Goal: Information Seeking & Learning: Learn about a topic

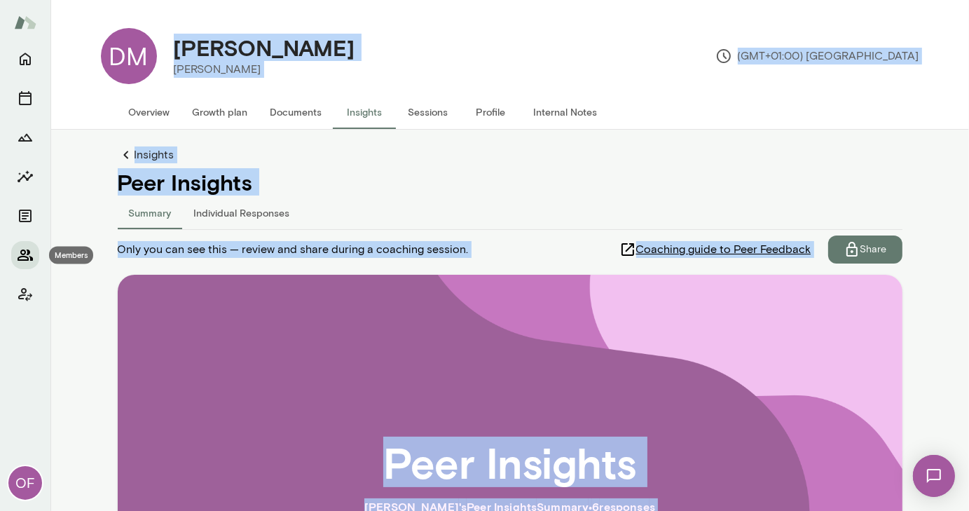
click at [27, 252] on icon "Members" at bounding box center [25, 255] width 17 height 17
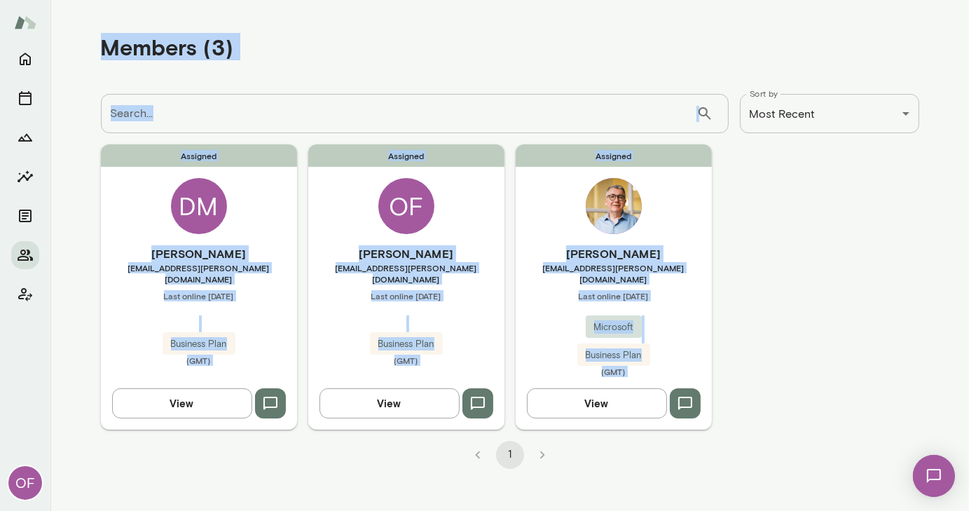
click at [617, 219] on img at bounding box center [614, 206] width 56 height 56
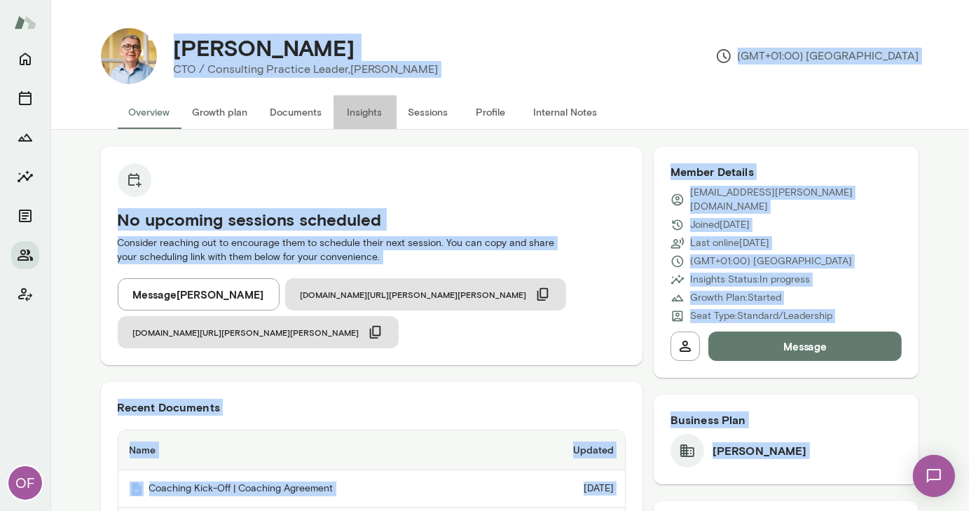
click at [373, 113] on button "Insights" at bounding box center [365, 112] width 63 height 34
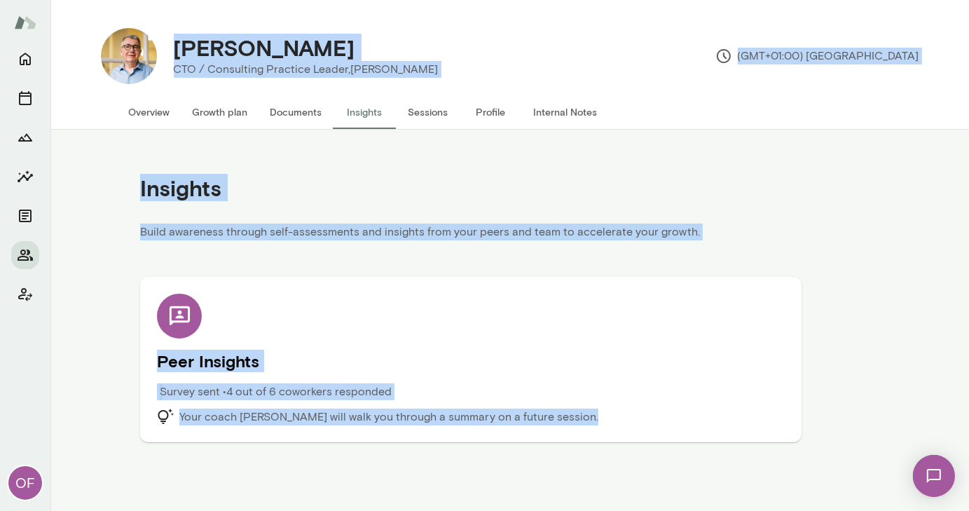
click at [386, 322] on div "Peer Insights Survey sent • 4 out of 6 coworkers responded Your coach [PERSON_N…" at bounding box center [471, 360] width 628 height 132
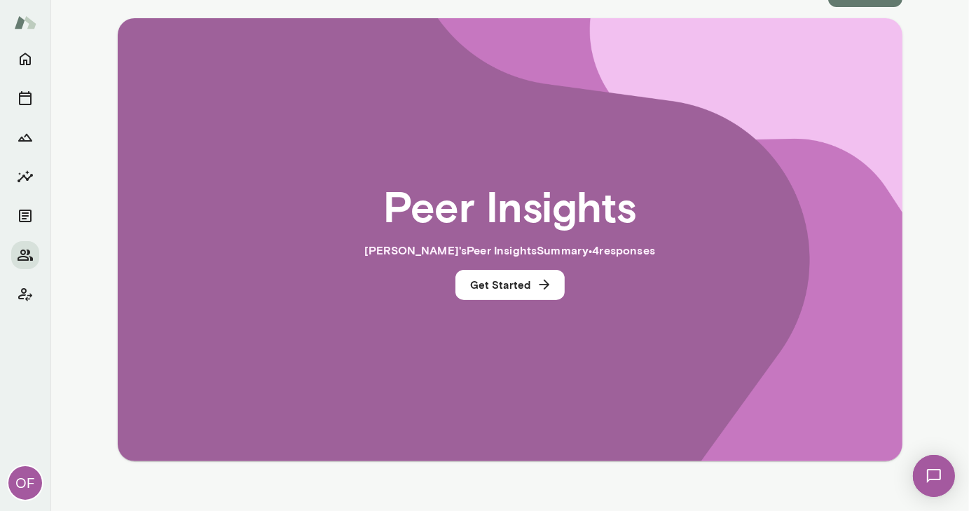
scroll to position [256, 0]
click at [506, 287] on button "Get Started" at bounding box center [510, 285] width 109 height 29
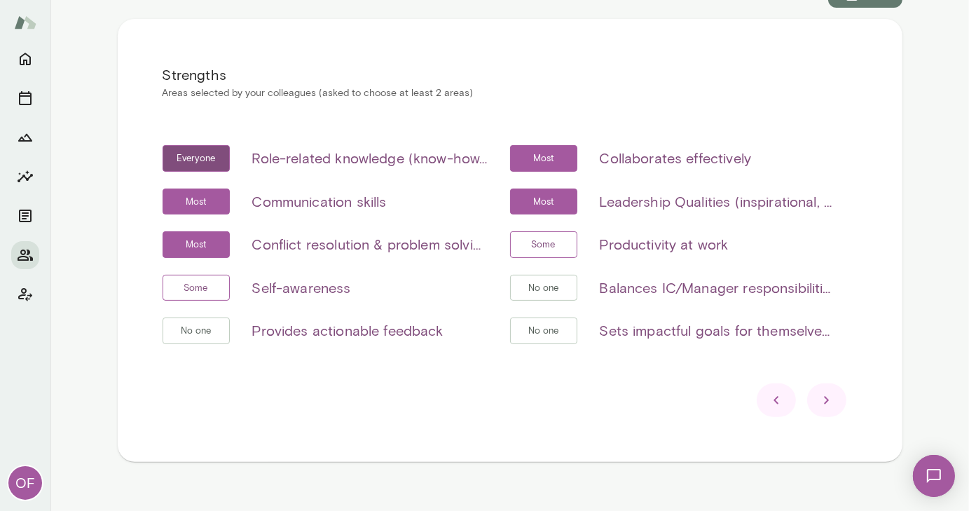
click at [828, 402] on icon at bounding box center [827, 400] width 17 height 17
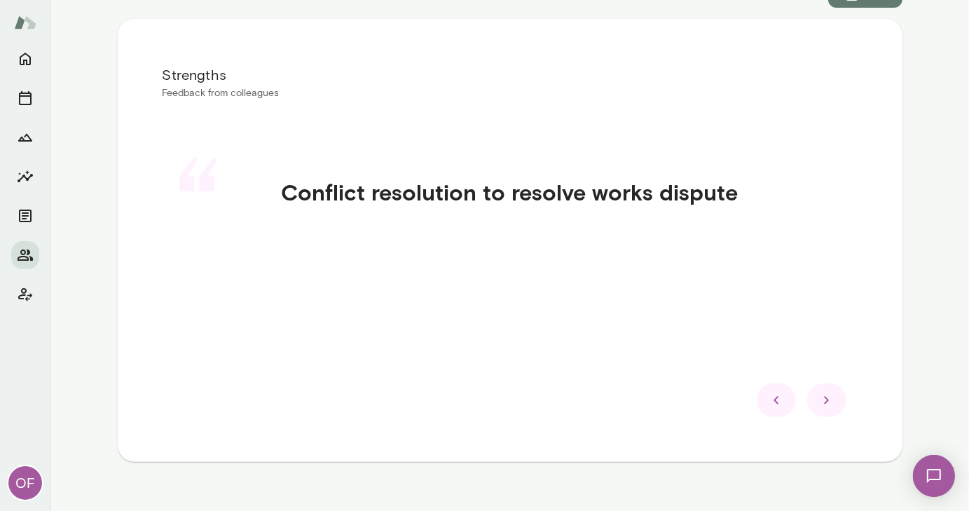
click at [828, 402] on icon at bounding box center [827, 400] width 17 height 17
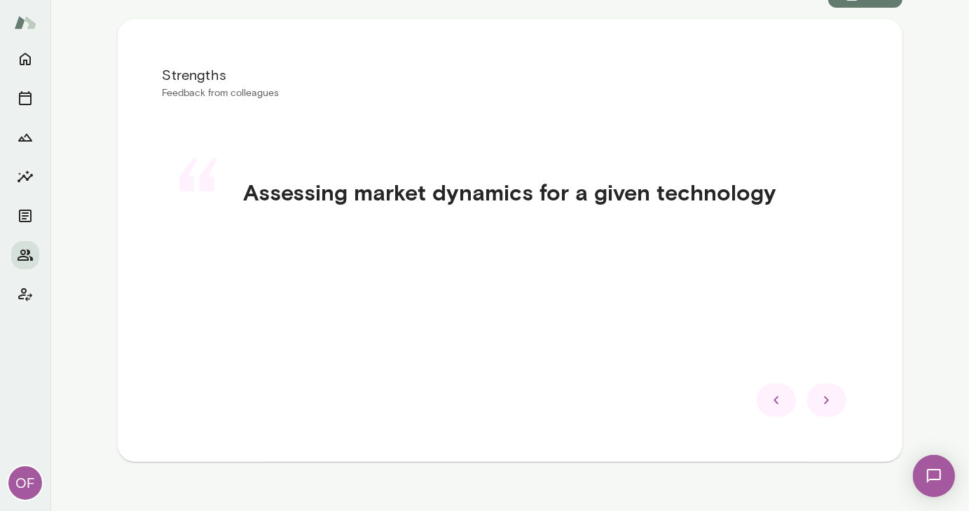
click at [828, 402] on icon at bounding box center [827, 400] width 17 height 17
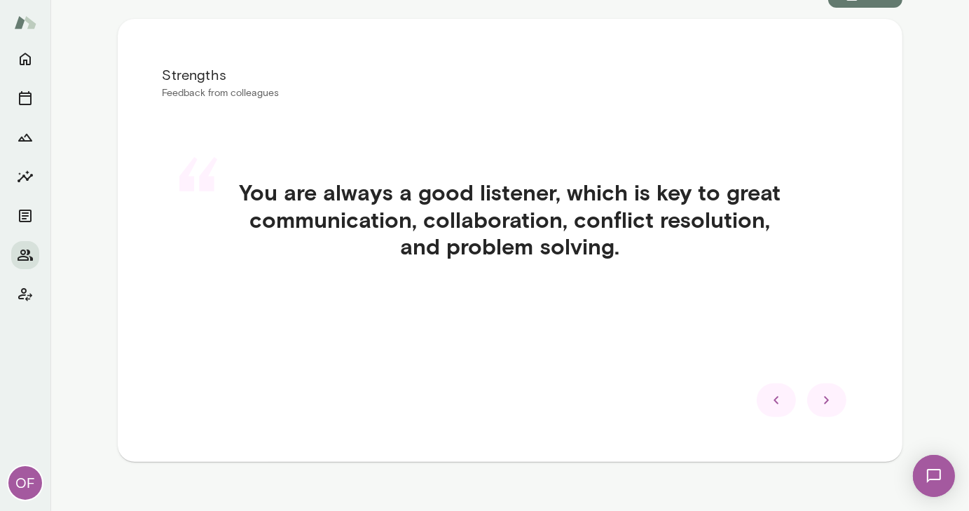
click at [828, 402] on icon at bounding box center [827, 400] width 17 height 17
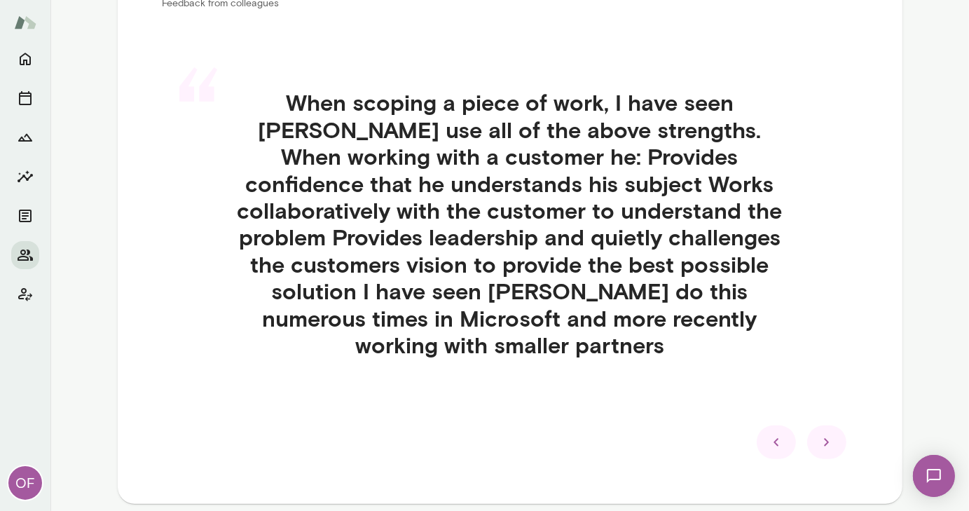
scroll to position [346, 0]
click at [821, 434] on icon at bounding box center [827, 442] width 17 height 17
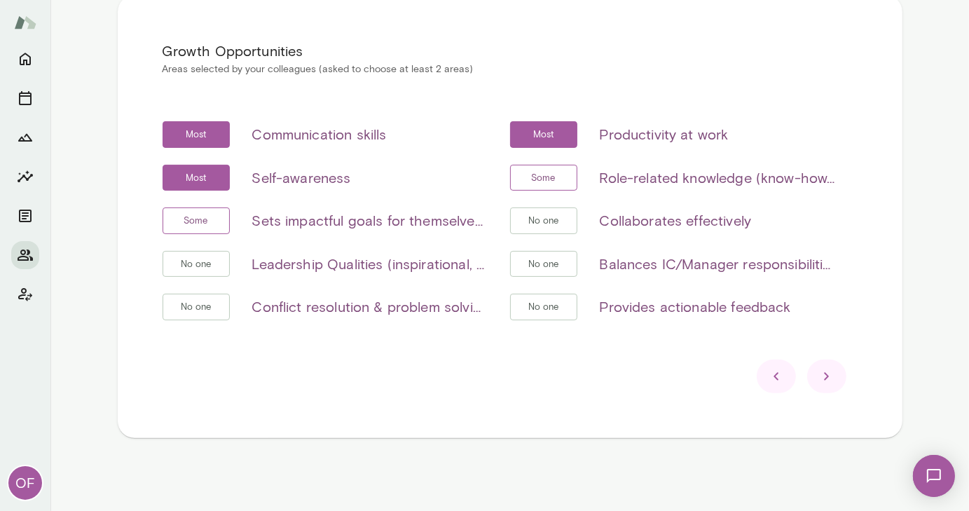
scroll to position [279, 0]
click at [824, 379] on icon at bounding box center [827, 377] width 17 height 17
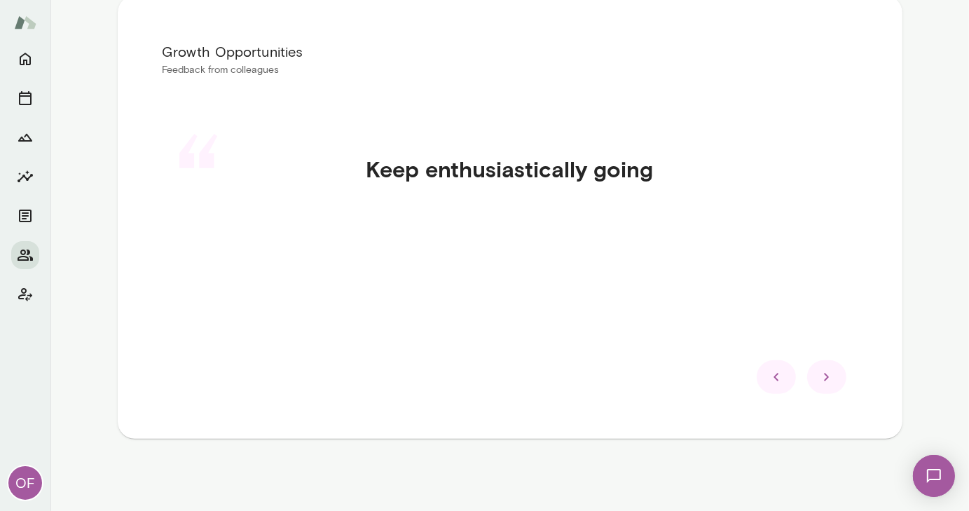
click at [824, 379] on icon at bounding box center [827, 377] width 17 height 17
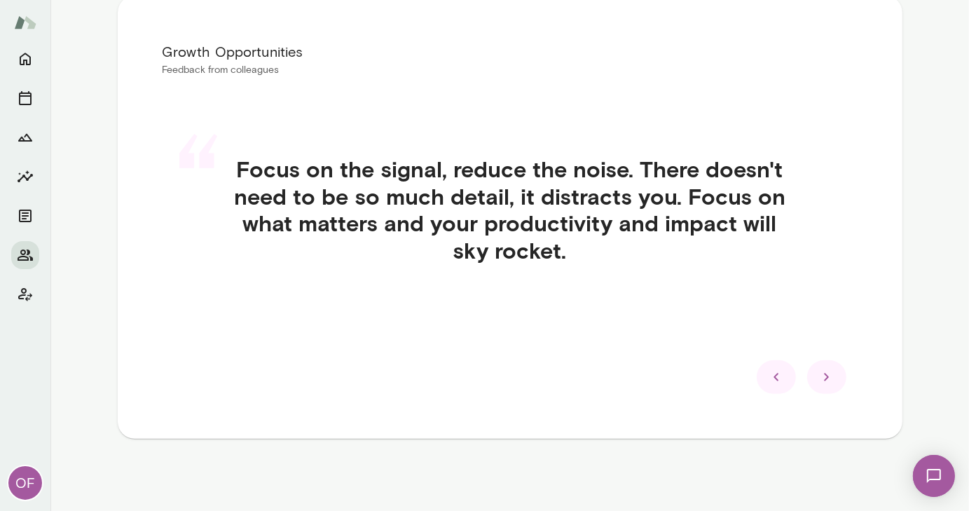
click at [824, 379] on icon at bounding box center [827, 377] width 17 height 17
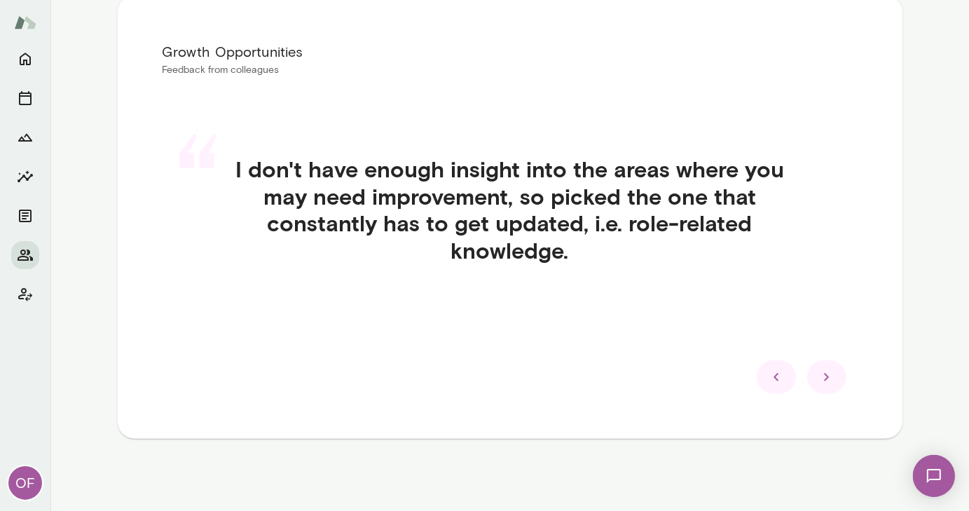
click at [824, 379] on icon at bounding box center [827, 377] width 17 height 17
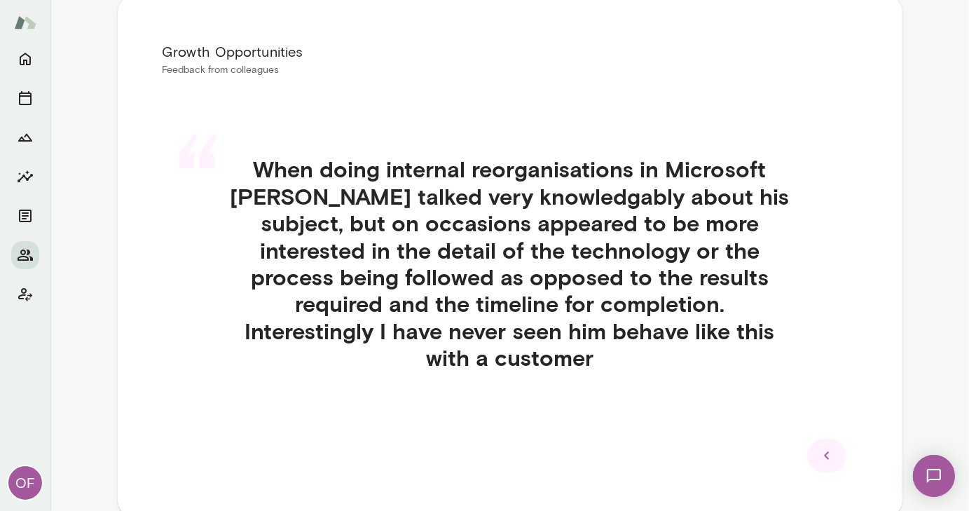
click at [819, 447] on icon at bounding box center [827, 455] width 17 height 17
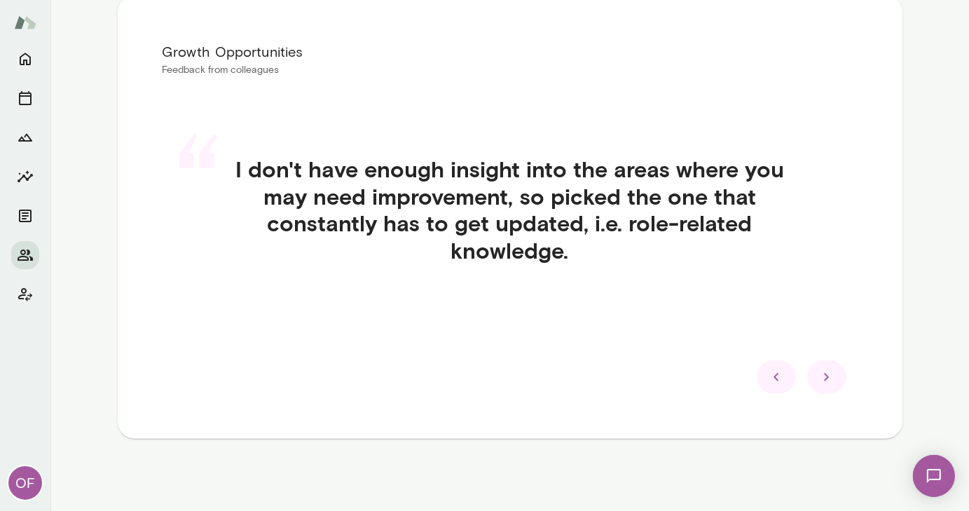
click at [775, 378] on icon at bounding box center [776, 377] width 17 height 17
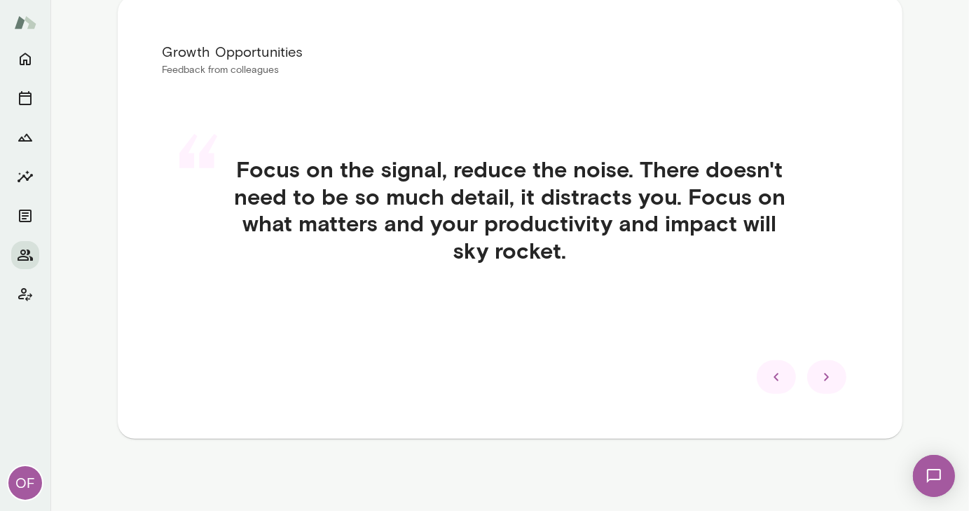
click at [775, 378] on icon at bounding box center [776, 377] width 17 height 17
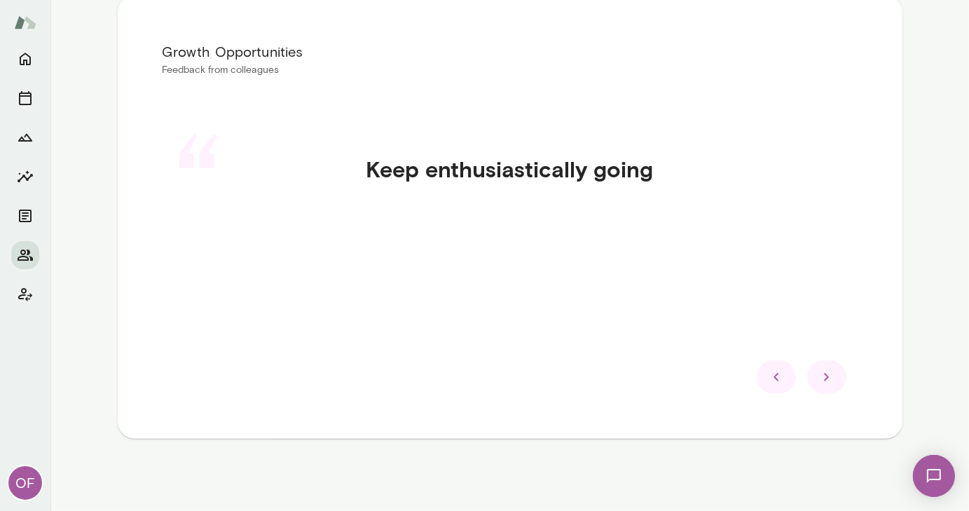
click at [775, 378] on icon at bounding box center [776, 377] width 17 height 17
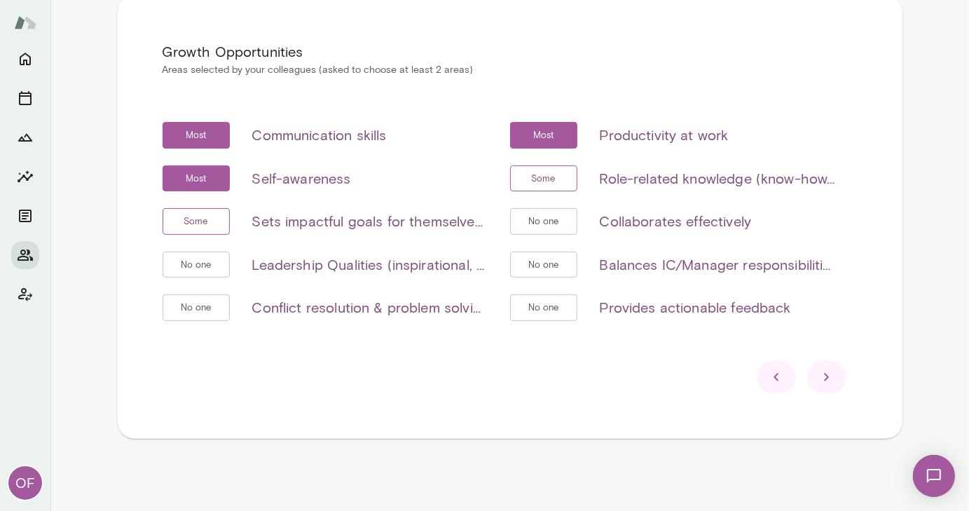
click at [775, 378] on icon at bounding box center [776, 377] width 17 height 17
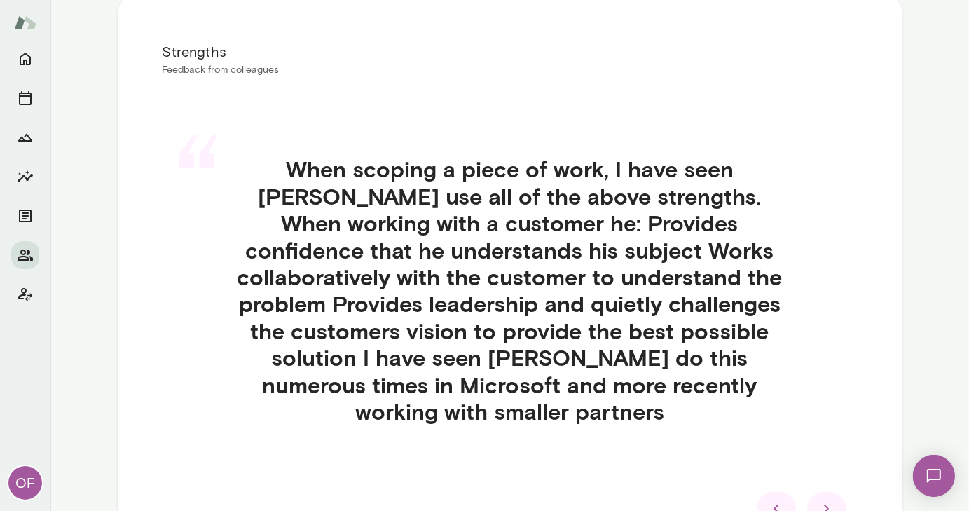
click at [768, 500] on icon at bounding box center [776, 508] width 17 height 17
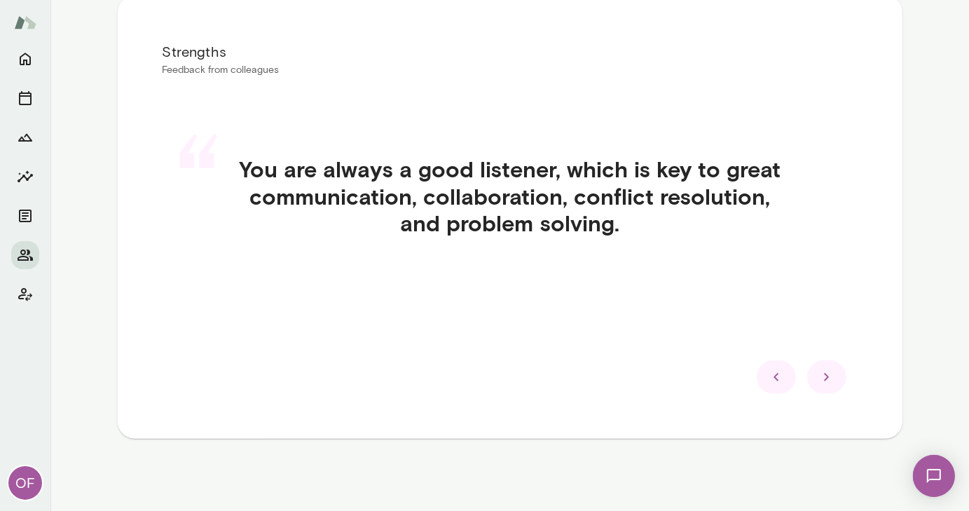
click at [770, 383] on icon at bounding box center [776, 377] width 17 height 17
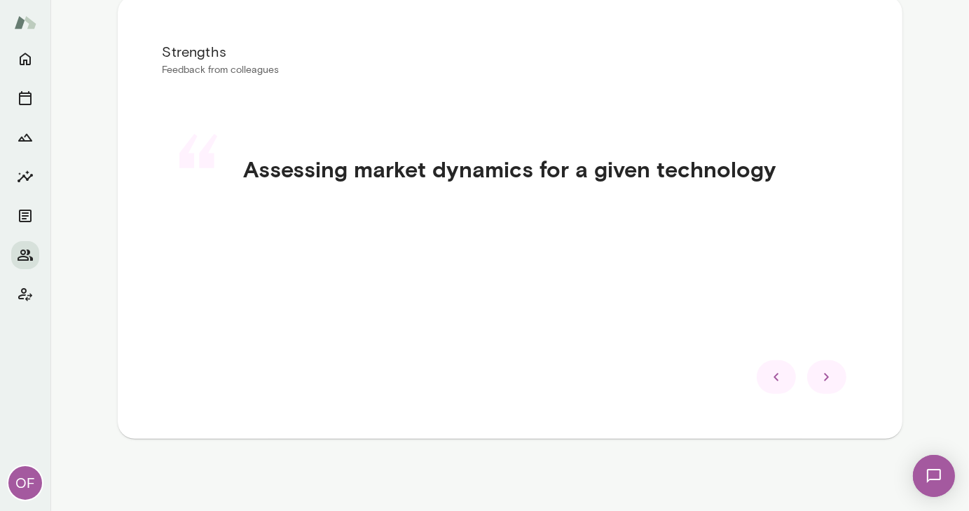
click at [770, 383] on icon at bounding box center [776, 377] width 17 height 17
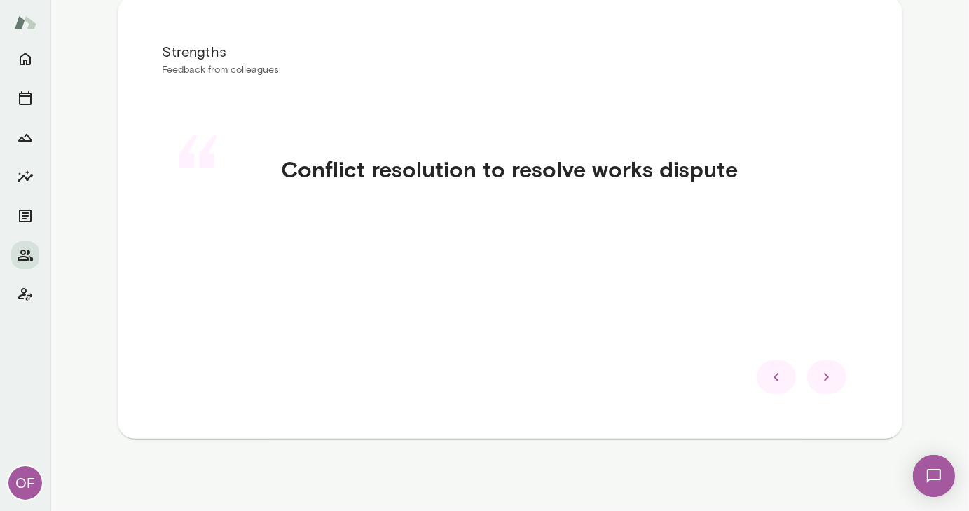
click at [770, 383] on icon at bounding box center [776, 377] width 17 height 17
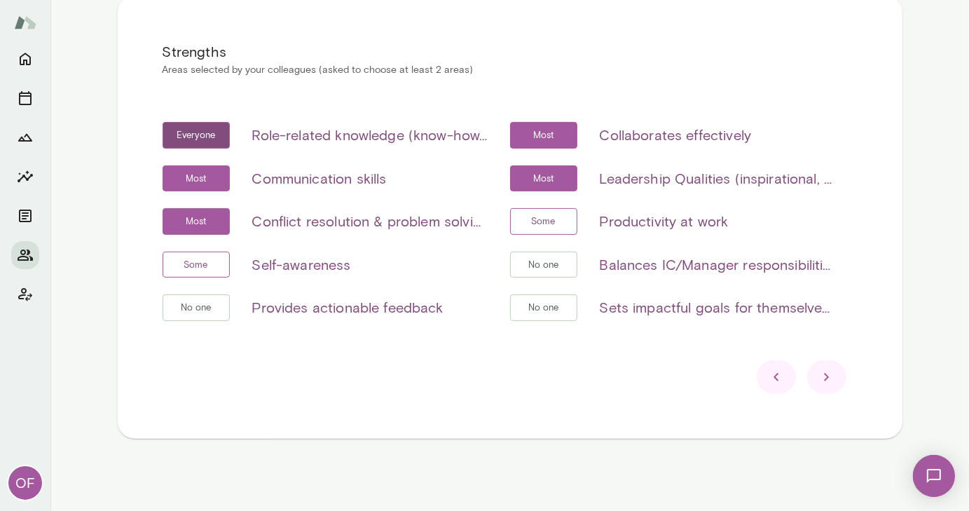
click at [770, 383] on icon at bounding box center [776, 377] width 17 height 17
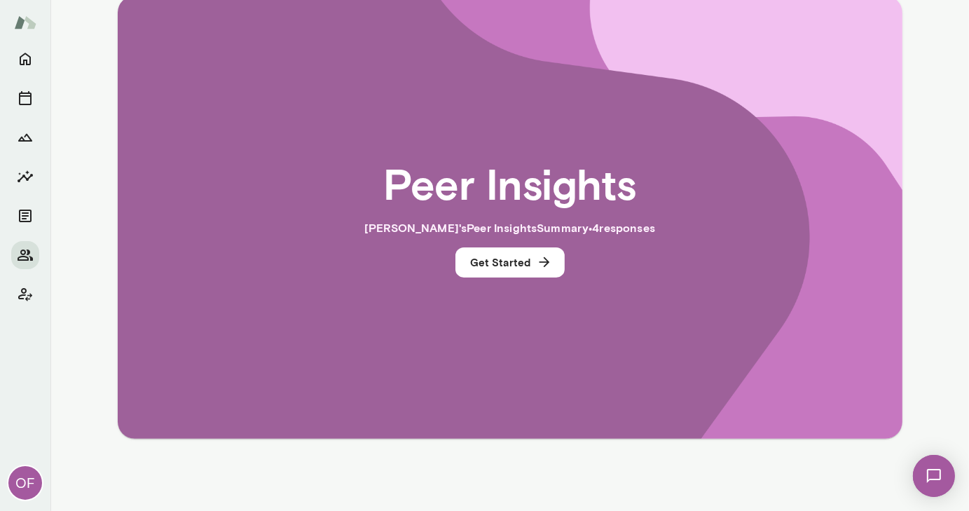
click at [770, 383] on div "Peer Insights [PERSON_NAME] 's Peer Insights Summary • 4 response s Get Started" at bounding box center [510, 217] width 695 height 353
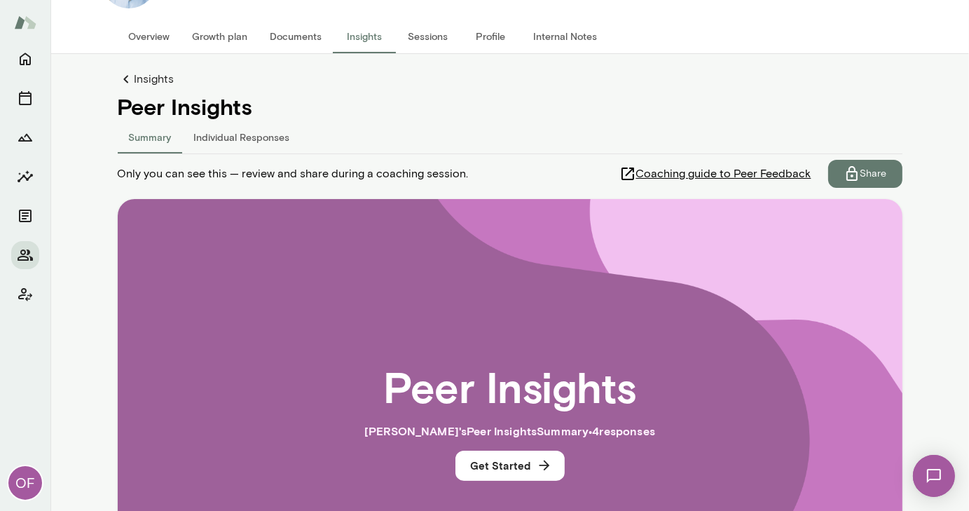
scroll to position [0, 0]
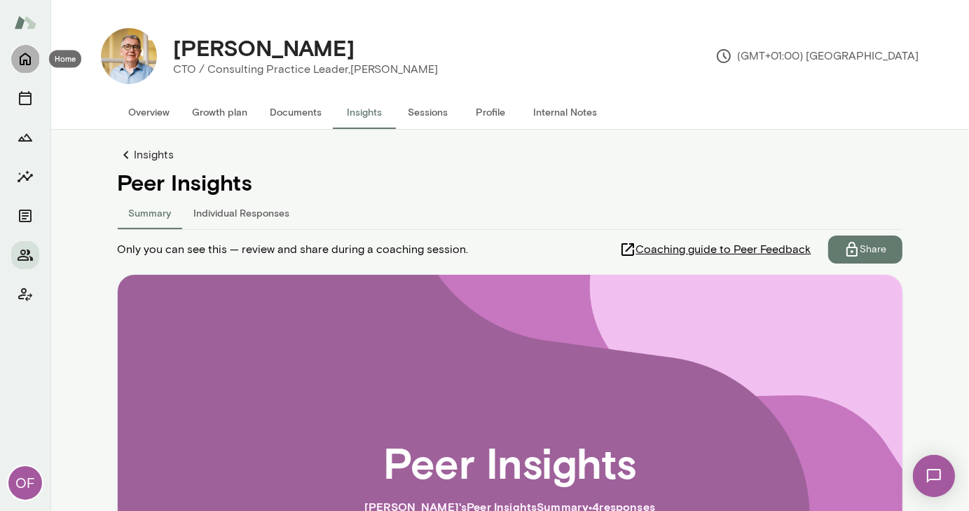
click at [20, 62] on icon "Home" at bounding box center [25, 59] width 11 height 13
